Goal: Task Accomplishment & Management: Use online tool/utility

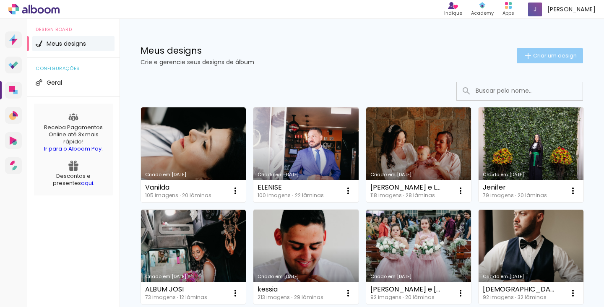
click at [545, 63] on paper-button "Criar um design" at bounding box center [550, 55] width 66 height 15
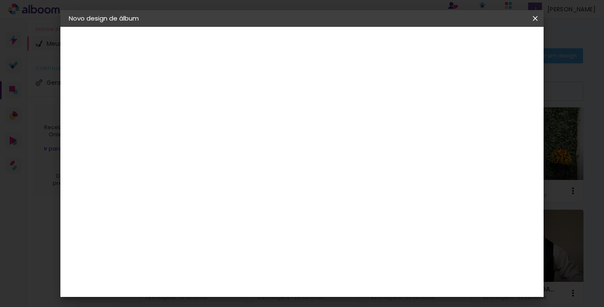
click at [209, 121] on paper-input-container "Título do álbum" at bounding box center [206, 112] width 6 height 21
type input "[PERSON_NAME] e [PERSON_NAME]"
type paper-input "[PERSON_NAME] e [PERSON_NAME]"
click at [0, 0] on slot "Avançar" at bounding box center [0, 0] width 0 height 0
click at [0, 0] on slot "Tamanho Livre" at bounding box center [0, 0] width 0 height 0
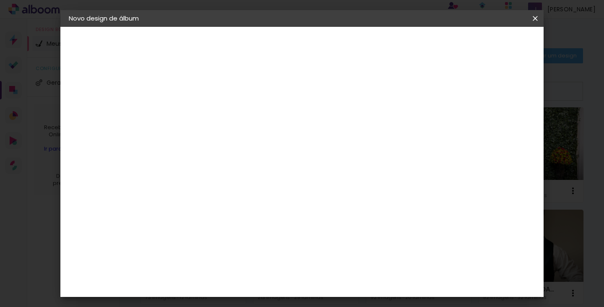
click at [363, 50] on paper-button "Avançar" at bounding box center [342, 44] width 41 height 14
click at [489, 47] on span "Iniciar design" at bounding box center [470, 45] width 38 height 6
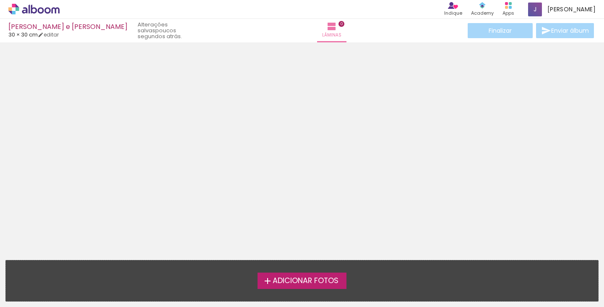
click at [306, 282] on span "Adicionar Fotos" at bounding box center [306, 281] width 66 height 8
click at [0, 0] on input "file" at bounding box center [0, 0] width 0 height 0
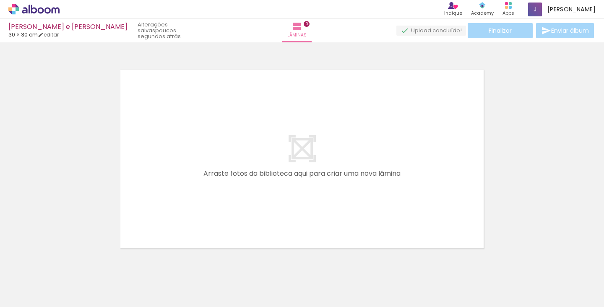
scroll to position [10, 0]
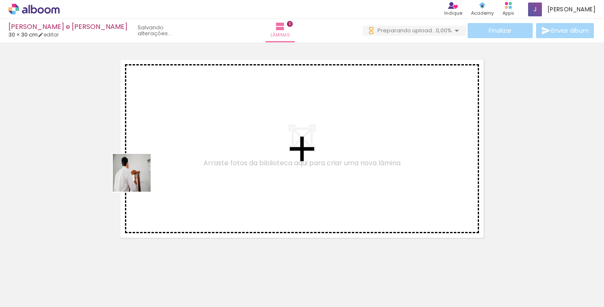
drag, startPoint x: 93, startPoint y: 279, endPoint x: 138, endPoint y: 179, distance: 109.8
click at [138, 179] on quentale-workspace at bounding box center [302, 153] width 604 height 307
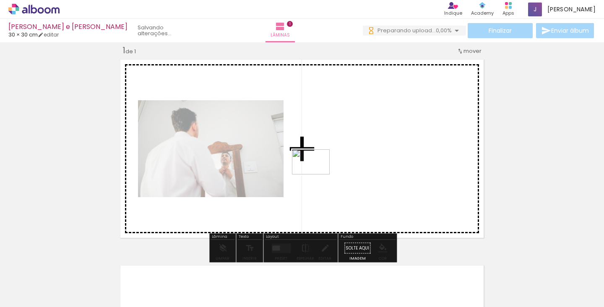
drag, startPoint x: 183, startPoint y: 277, endPoint x: 317, endPoint y: 175, distance: 168.5
click at [317, 175] on quentale-workspace at bounding box center [302, 153] width 604 height 307
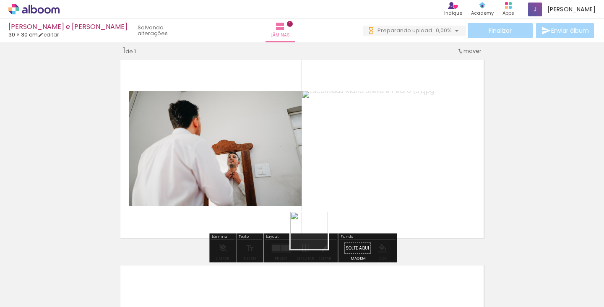
drag, startPoint x: 319, startPoint y: 275, endPoint x: 315, endPoint y: 215, distance: 60.1
click at [315, 215] on quentale-workspace at bounding box center [302, 153] width 604 height 307
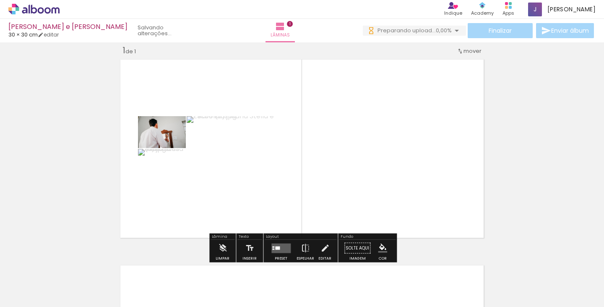
scroll to position [0, 0]
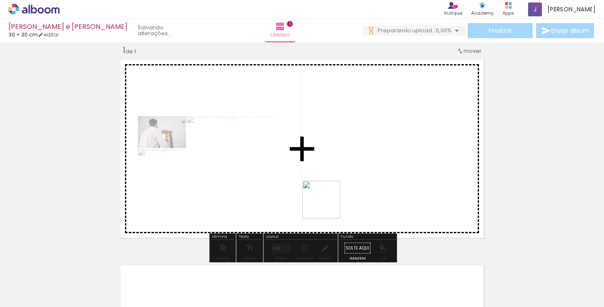
click at [354, 195] on quentale-workspace at bounding box center [302, 153] width 604 height 307
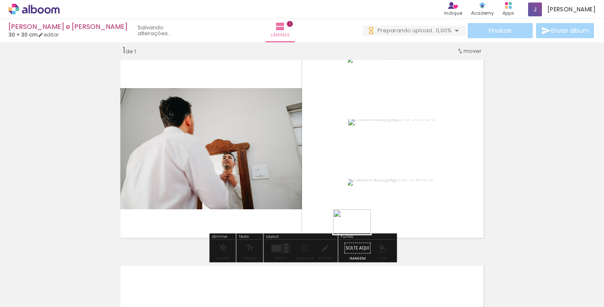
drag, startPoint x: 252, startPoint y: 272, endPoint x: 358, endPoint y: 234, distance: 113.0
click at [358, 234] on quentale-workspace at bounding box center [302, 153] width 604 height 307
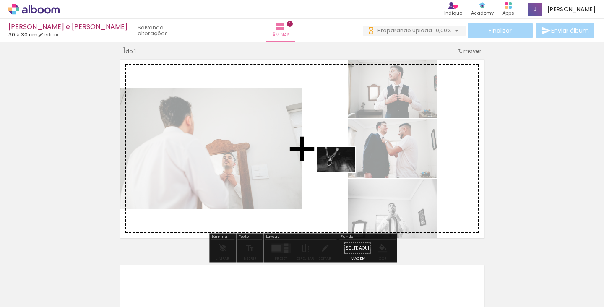
drag, startPoint x: 230, startPoint y: 287, endPoint x: 342, endPoint y: 172, distance: 160.8
click at [342, 172] on quentale-workspace at bounding box center [302, 153] width 604 height 307
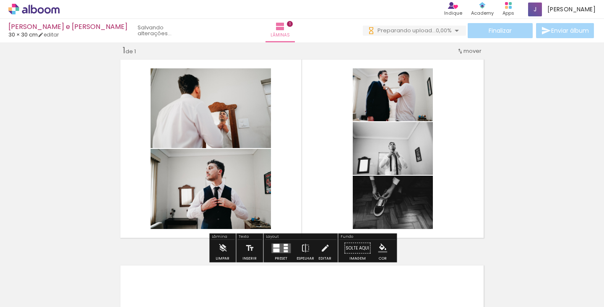
click at [274, 247] on div at bounding box center [276, 246] width 6 height 4
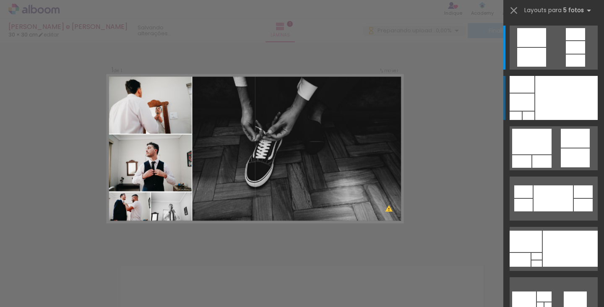
click at [550, 99] on div at bounding box center [566, 98] width 63 height 44
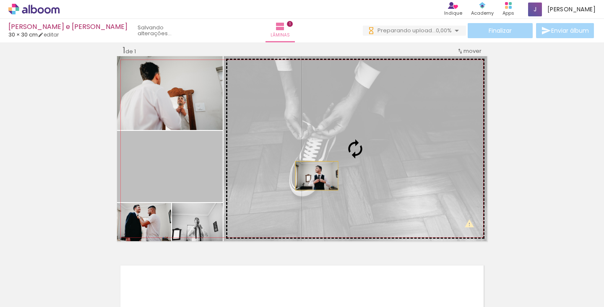
drag, startPoint x: 174, startPoint y: 179, endPoint x: 318, endPoint y: 175, distance: 143.9
click at [0, 0] on slot at bounding box center [0, 0] width 0 height 0
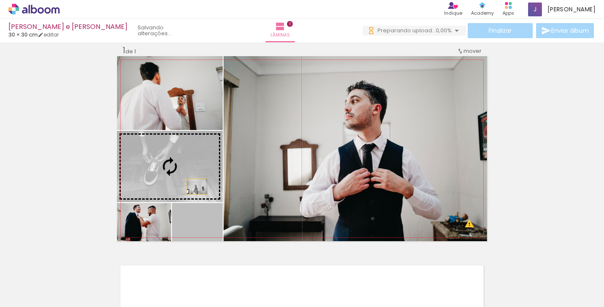
drag, startPoint x: 214, startPoint y: 225, endPoint x: 193, endPoint y: 180, distance: 50.3
click at [0, 0] on slot at bounding box center [0, 0] width 0 height 0
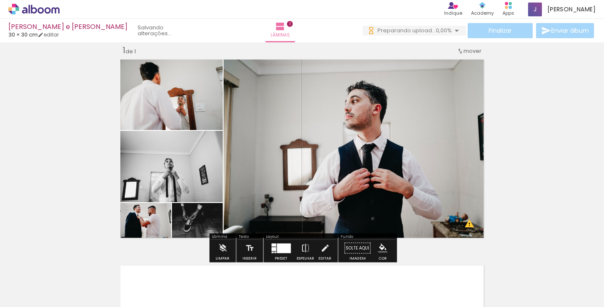
click at [562, 205] on div "Inserir lâmina 1 de 1 O Designbox precisará aumentar a sua imagem em 177% para …" at bounding box center [302, 241] width 604 height 412
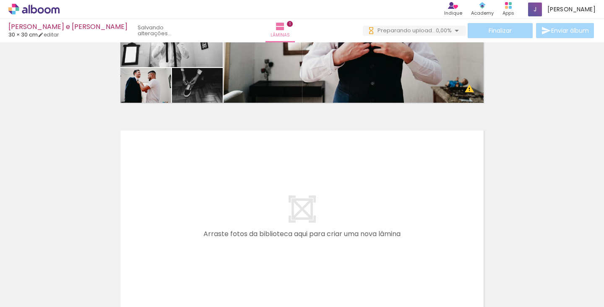
scroll to position [147, 0]
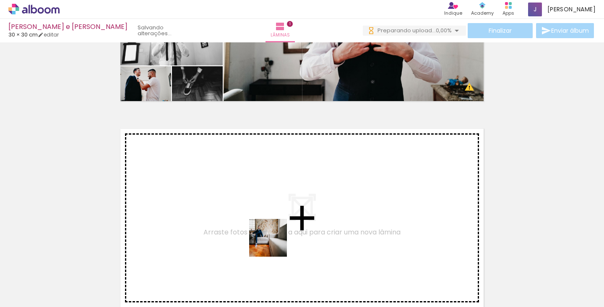
drag, startPoint x: 282, startPoint y: 279, endPoint x: 261, endPoint y: 208, distance: 73.2
click at [261, 208] on quentale-workspace at bounding box center [302, 153] width 604 height 307
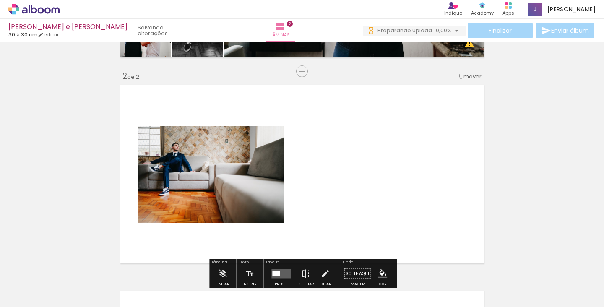
scroll to position [216, 0]
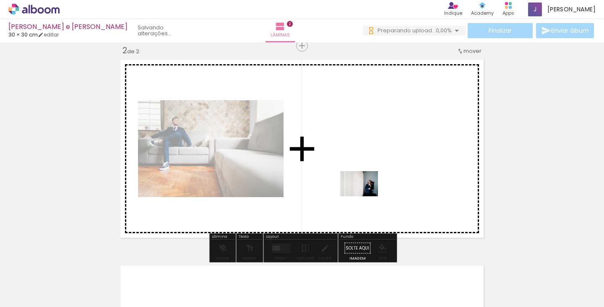
drag, startPoint x: 370, startPoint y: 271, endPoint x: 363, endPoint y: 191, distance: 80.4
click at [363, 191] on quentale-workspace at bounding box center [302, 153] width 604 height 307
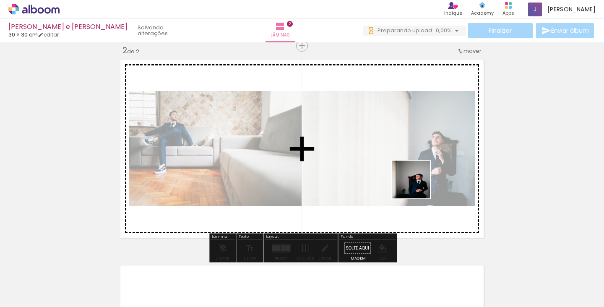
drag, startPoint x: 417, startPoint y: 282, endPoint x: 417, endPoint y: 183, distance: 99.4
click at [417, 183] on quentale-workspace at bounding box center [302, 153] width 604 height 307
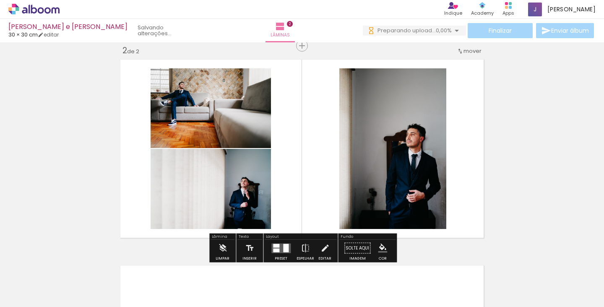
click at [280, 247] on quentale-layouter at bounding box center [280, 248] width 19 height 10
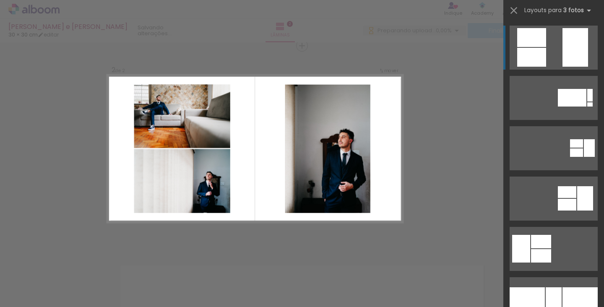
click at [489, 181] on div "Confirmar Cancelar" at bounding box center [302, 145] width 604 height 638
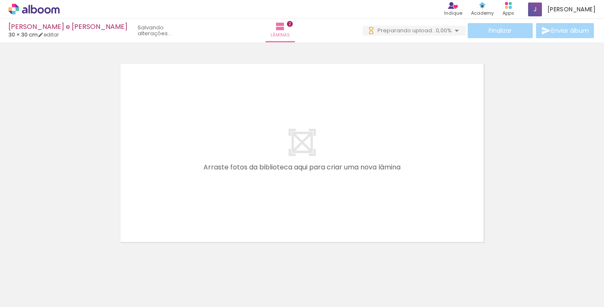
scroll to position [0, 278]
click at [239, 213] on quentale-workspace at bounding box center [302, 153] width 604 height 307
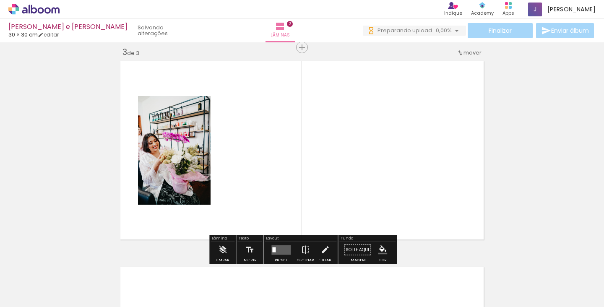
scroll to position [422, 0]
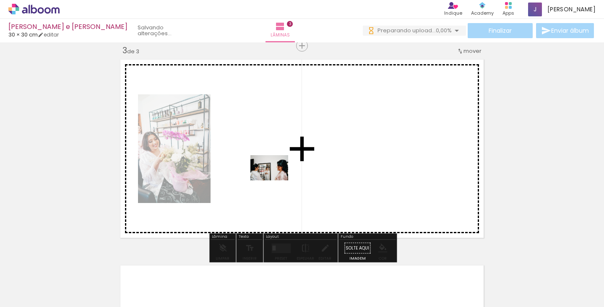
drag, startPoint x: 289, startPoint y: 277, endPoint x: 276, endPoint y: 180, distance: 97.8
click at [276, 180] on quentale-workspace at bounding box center [302, 153] width 604 height 307
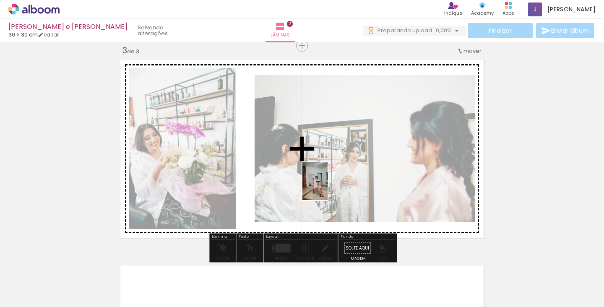
drag, startPoint x: 328, startPoint y: 281, endPoint x: 328, endPoint y: 188, distance: 93.5
click at [328, 188] on quentale-workspace at bounding box center [302, 153] width 604 height 307
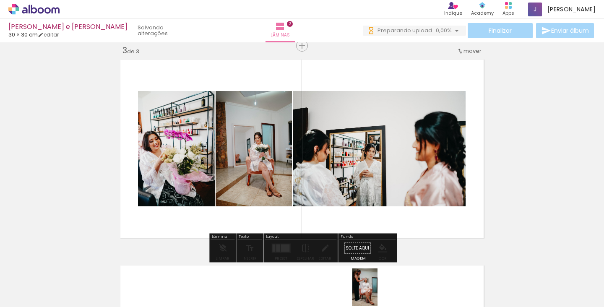
drag, startPoint x: 369, startPoint y: 273, endPoint x: 378, endPoint y: 294, distance: 22.2
click at [378, 294] on div at bounding box center [370, 279] width 28 height 42
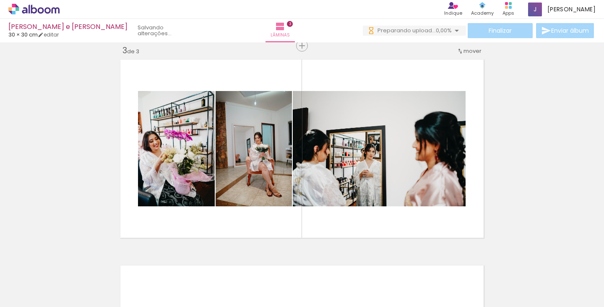
scroll to position [0, 455]
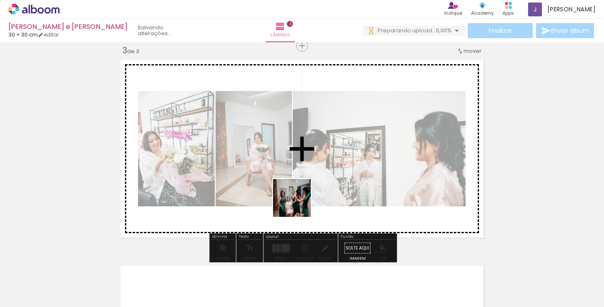
drag, startPoint x: 297, startPoint y: 278, endPoint x: 348, endPoint y: 262, distance: 53.2
click at [298, 194] on quentale-workspace at bounding box center [302, 153] width 604 height 307
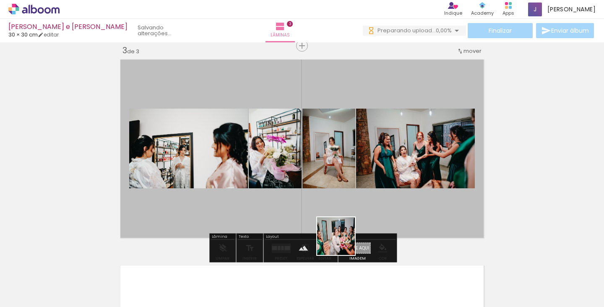
drag, startPoint x: 342, startPoint y: 284, endPoint x: 341, endPoint y: 186, distance: 97.7
click at [341, 186] on quentale-workspace at bounding box center [302, 153] width 604 height 307
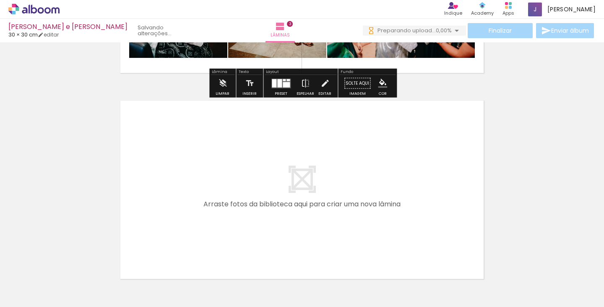
scroll to position [587, 0]
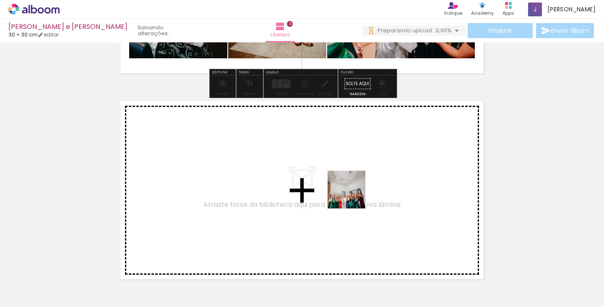
drag, startPoint x: 364, startPoint y: 221, endPoint x: 353, endPoint y: 195, distance: 28.4
click at [353, 195] on quentale-workspace at bounding box center [302, 153] width 604 height 307
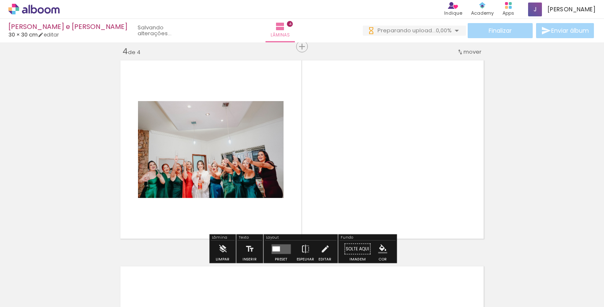
scroll to position [628, 0]
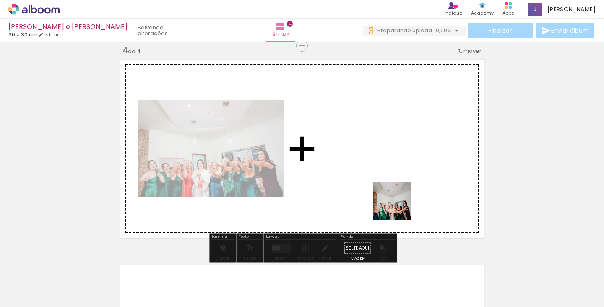
drag, startPoint x: 420, startPoint y: 266, endPoint x: 389, endPoint y: 188, distance: 83.4
click at [389, 188] on quentale-workspace at bounding box center [302, 153] width 604 height 307
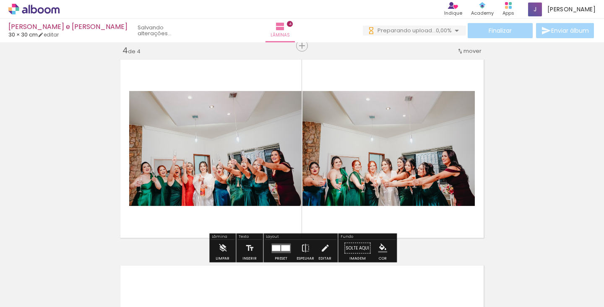
click at [461, 276] on div at bounding box center [475, 279] width 42 height 28
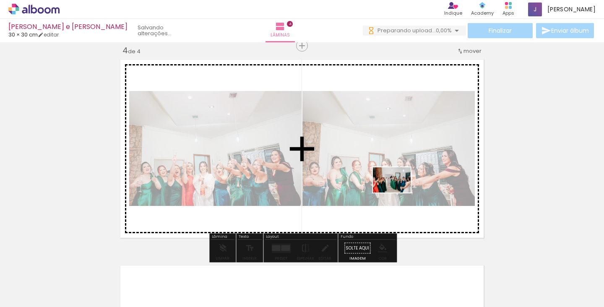
drag, startPoint x: 461, startPoint y: 276, endPoint x: 398, endPoint y: 193, distance: 104.3
click at [398, 193] on quentale-workspace at bounding box center [302, 153] width 604 height 307
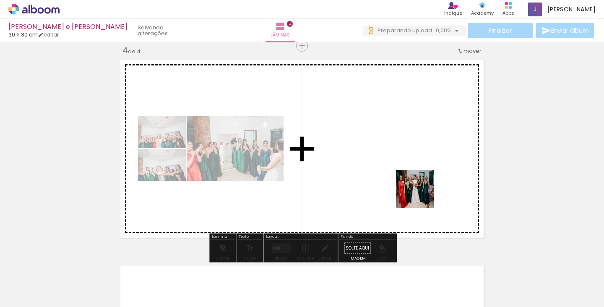
drag, startPoint x: 517, startPoint y: 286, endPoint x: 411, endPoint y: 192, distance: 141.8
click at [411, 192] on quentale-workspace at bounding box center [302, 153] width 604 height 307
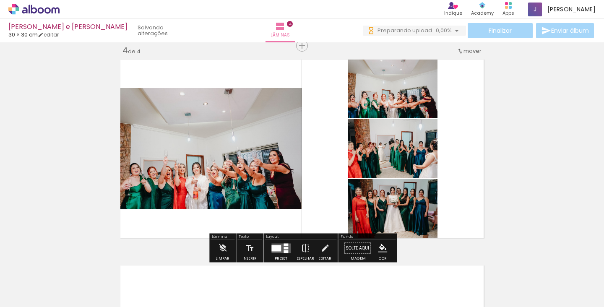
click at [276, 251] on div at bounding box center [276, 248] width 10 height 6
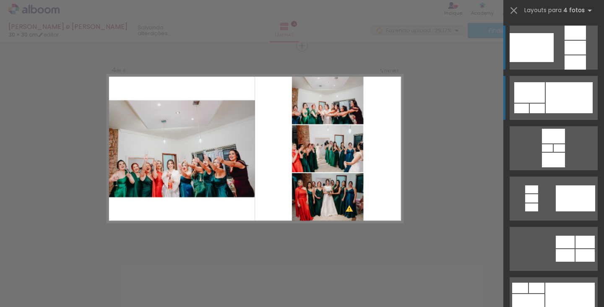
scroll to position [0, 0]
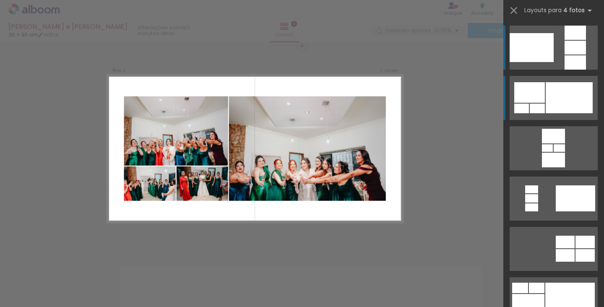
click at [560, 83] on div at bounding box center [569, 97] width 47 height 31
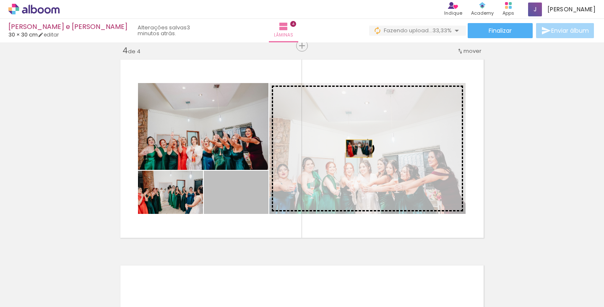
drag, startPoint x: 245, startPoint y: 188, endPoint x: 360, endPoint y: 148, distance: 121.3
click at [0, 0] on slot at bounding box center [0, 0] width 0 height 0
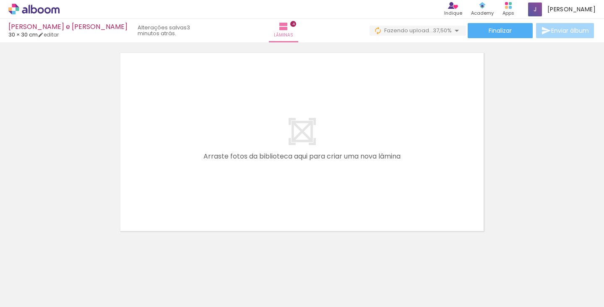
scroll to position [842, 0]
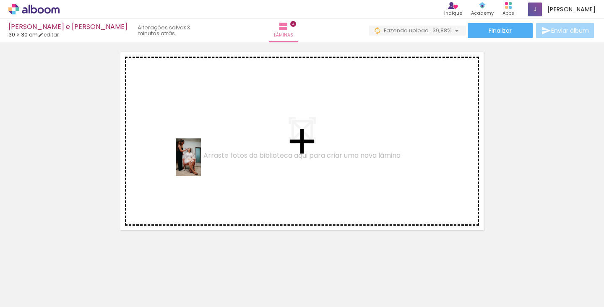
drag, startPoint x: 197, startPoint y: 275, endPoint x: 201, endPoint y: 164, distance: 111.6
click at [201, 164] on quentale-workspace at bounding box center [302, 153] width 604 height 307
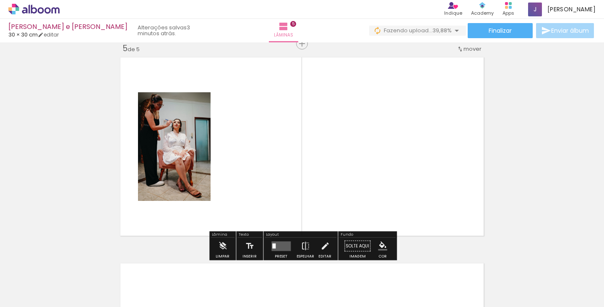
scroll to position [834, 0]
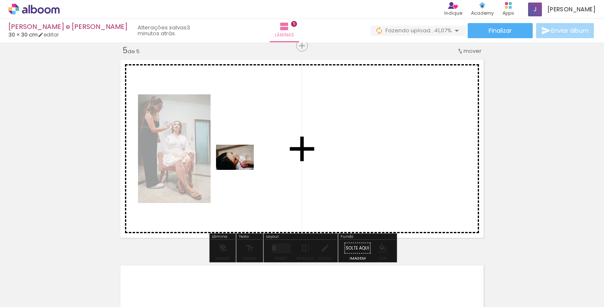
drag, startPoint x: 241, startPoint y: 271, endPoint x: 241, endPoint y: 170, distance: 101.5
click at [241, 170] on quentale-workspace at bounding box center [302, 153] width 604 height 307
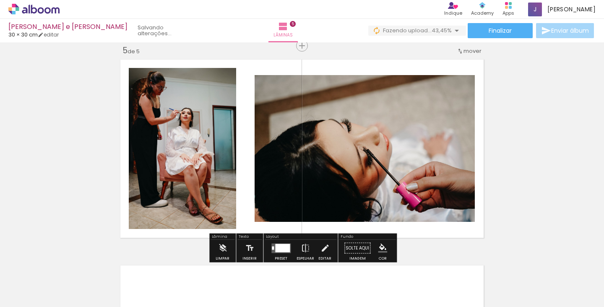
scroll to position [0, 258]
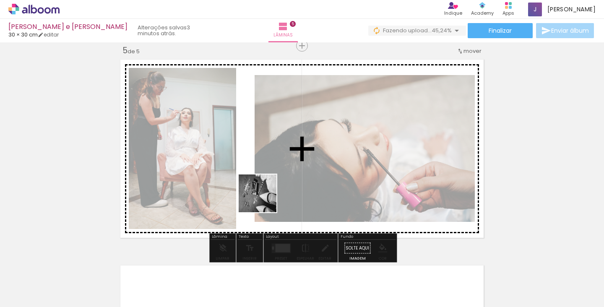
drag, startPoint x: 214, startPoint y: 287, endPoint x: 305, endPoint y: 147, distance: 167.0
click at [305, 147] on quentale-workspace at bounding box center [302, 153] width 604 height 307
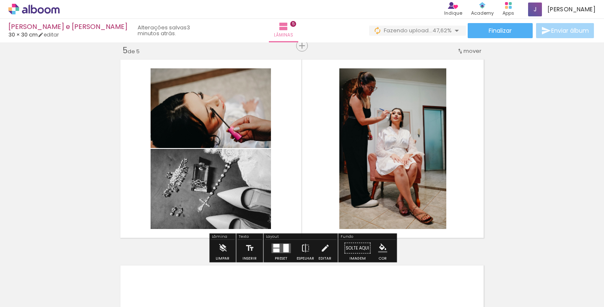
scroll to position [0, 868]
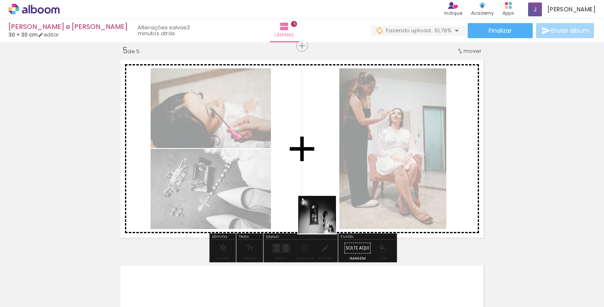
drag, startPoint x: 298, startPoint y: 284, endPoint x: 344, endPoint y: 154, distance: 137.1
click at [344, 154] on quentale-workspace at bounding box center [302, 153] width 604 height 307
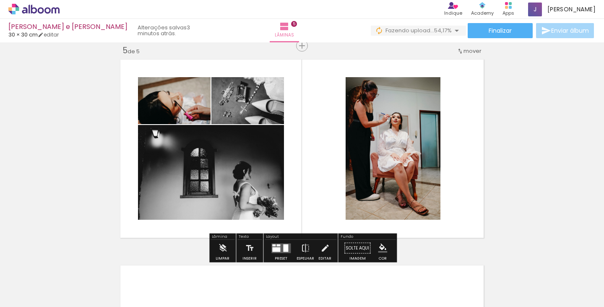
click at [276, 249] on div at bounding box center [276, 249] width 8 height 5
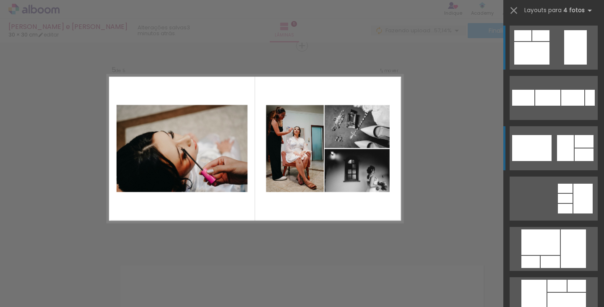
click at [543, 153] on div at bounding box center [531, 148] width 39 height 26
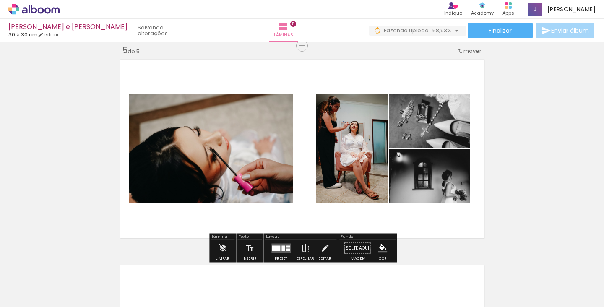
click at [282, 244] on quentale-layouter at bounding box center [280, 248] width 19 height 10
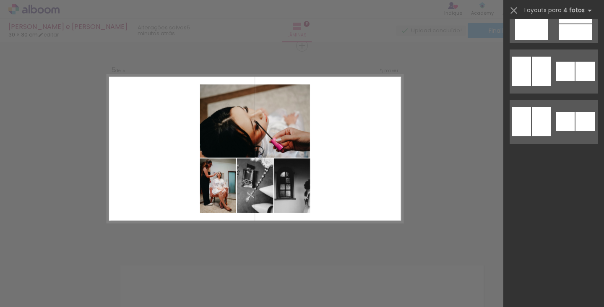
scroll to position [14165, 0]
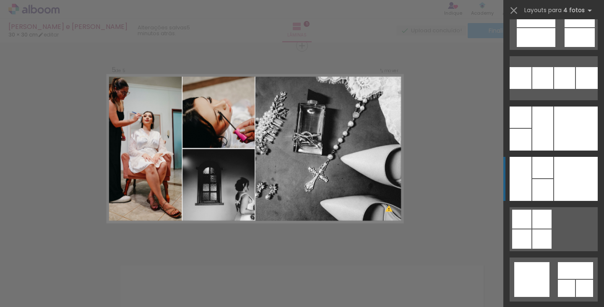
click at [558, 187] on div at bounding box center [576, 179] width 44 height 44
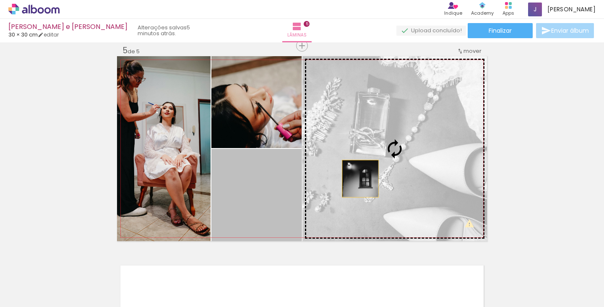
drag, startPoint x: 268, startPoint y: 188, endPoint x: 365, endPoint y: 177, distance: 98.4
click at [0, 0] on slot at bounding box center [0, 0] width 0 height 0
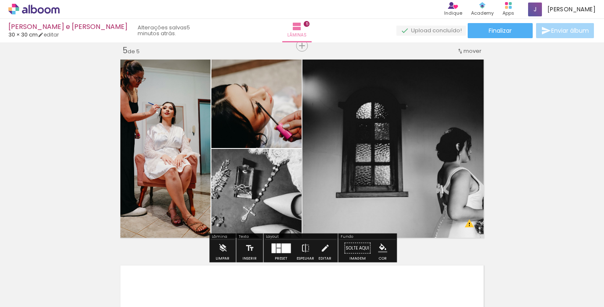
click at [250, 195] on quentale-photo at bounding box center [256, 195] width 90 height 92
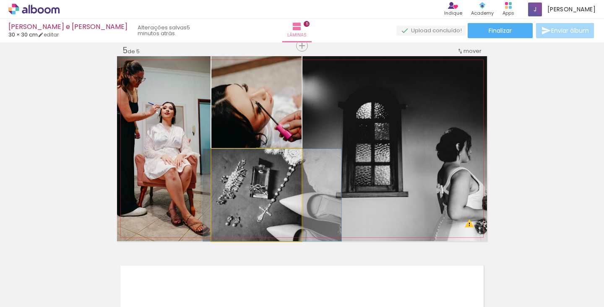
drag, startPoint x: 250, startPoint y: 195, endPoint x: 266, endPoint y: 180, distance: 22.0
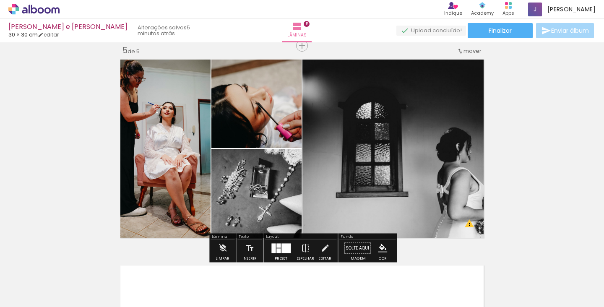
click at [439, 145] on quentale-photo at bounding box center [394, 148] width 185 height 185
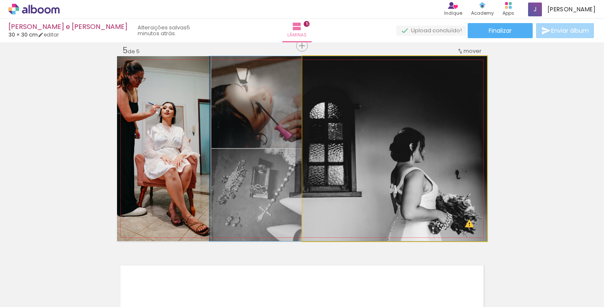
drag, startPoint x: 441, startPoint y: 147, endPoint x: 389, endPoint y: 143, distance: 51.7
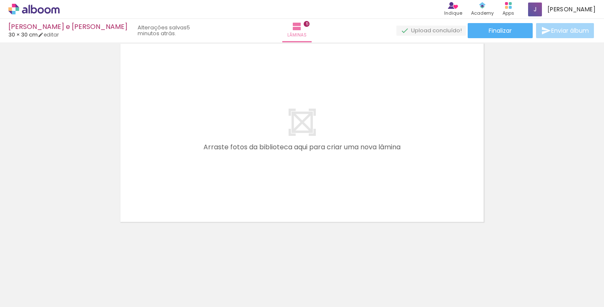
scroll to position [1056, 0]
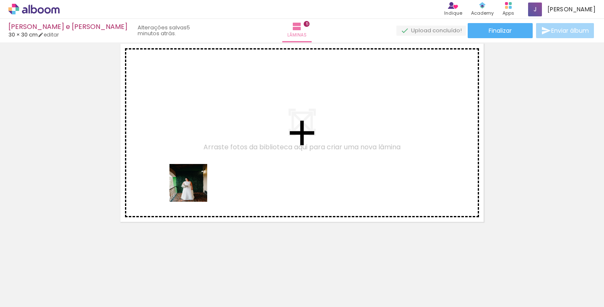
drag, startPoint x: 170, startPoint y: 285, endPoint x: 198, endPoint y: 183, distance: 105.2
click at [198, 183] on quentale-workspace at bounding box center [302, 153] width 604 height 307
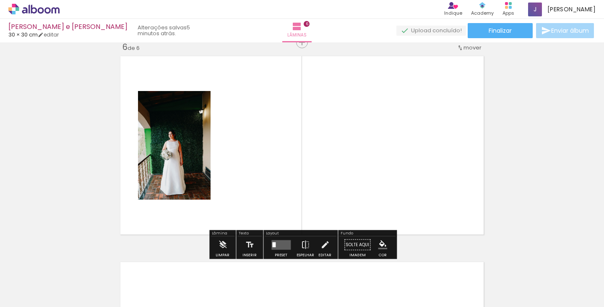
scroll to position [1040, 0]
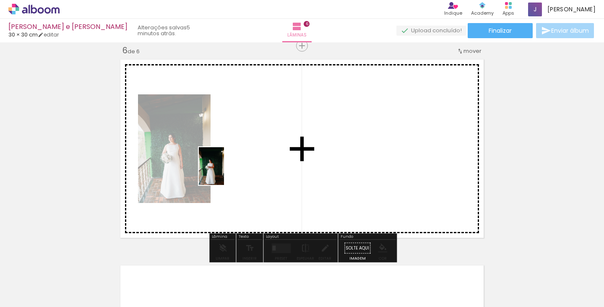
drag, startPoint x: 209, startPoint y: 276, endPoint x: 224, endPoint y: 172, distance: 104.2
click at [224, 172] on quentale-workspace at bounding box center [302, 153] width 604 height 307
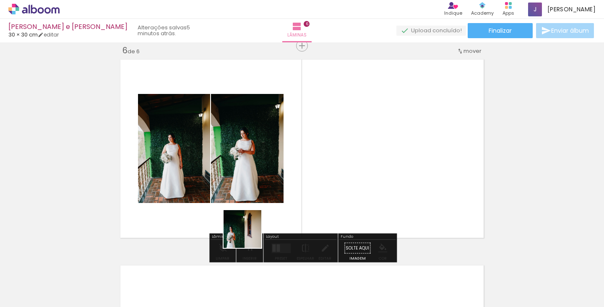
drag, startPoint x: 242, startPoint y: 284, endPoint x: 262, endPoint y: 174, distance: 111.7
click at [262, 174] on quentale-workspace at bounding box center [302, 153] width 604 height 307
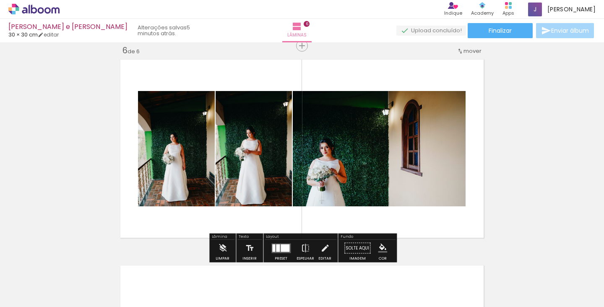
click at [281, 247] on div at bounding box center [285, 248] width 9 height 8
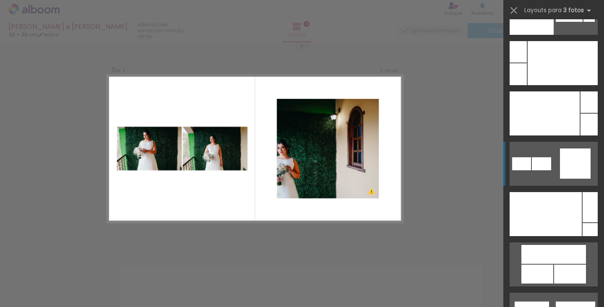
scroll to position [9834, 0]
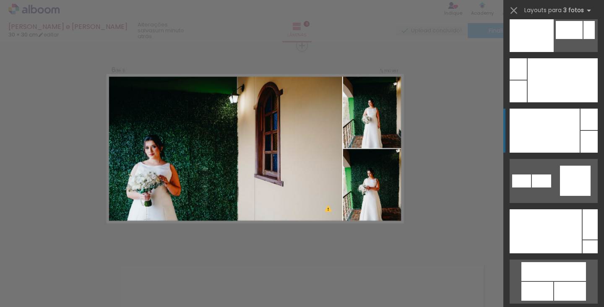
click at [554, 130] on div at bounding box center [545, 131] width 70 height 44
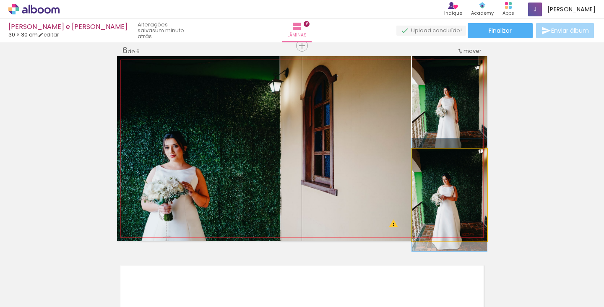
click at [448, 195] on quentale-photo at bounding box center [449, 195] width 75 height 92
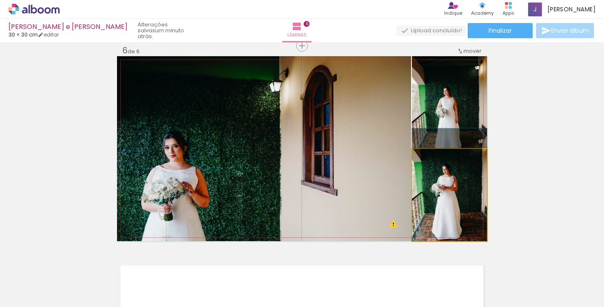
drag, startPoint x: 448, startPoint y: 195, endPoint x: 441, endPoint y: 159, distance: 36.3
drag, startPoint x: 433, startPoint y: 158, endPoint x: 427, endPoint y: 158, distance: 6.3
type paper-slider "100"
click at [427, 158] on div at bounding box center [431, 157] width 13 height 13
drag, startPoint x: 451, startPoint y: 197, endPoint x: 451, endPoint y: 187, distance: 10.1
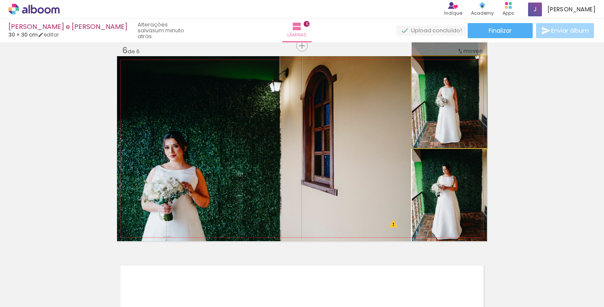
drag, startPoint x: 447, startPoint y: 116, endPoint x: 446, endPoint y: 88, distance: 28.1
click at [446, 88] on div at bounding box center [449, 91] width 75 height 113
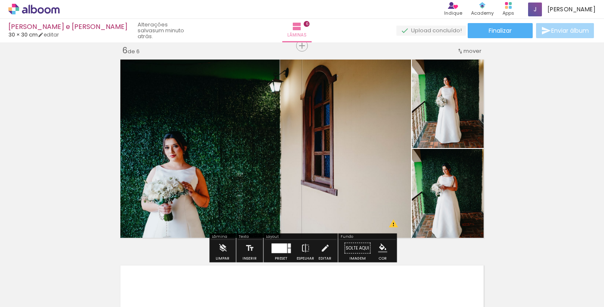
click at [194, 186] on quentale-photo at bounding box center [264, 148] width 294 height 185
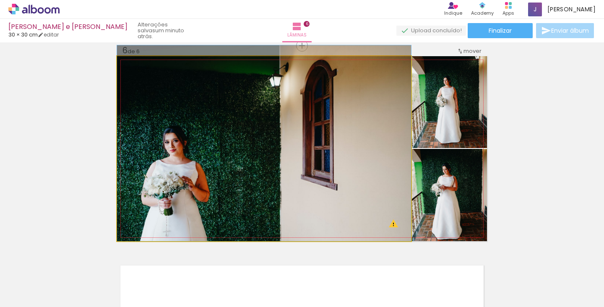
drag, startPoint x: 194, startPoint y: 175, endPoint x: 198, endPoint y: 164, distance: 10.9
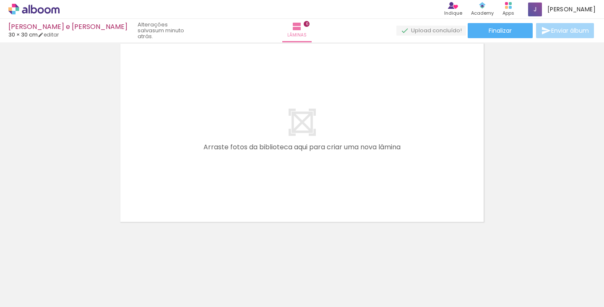
scroll to position [1262, 0]
drag, startPoint x: 339, startPoint y: 281, endPoint x: 283, endPoint y: 184, distance: 112.4
click at [283, 184] on quentale-workspace at bounding box center [302, 153] width 604 height 307
